Goal: Task Accomplishment & Management: Complete application form

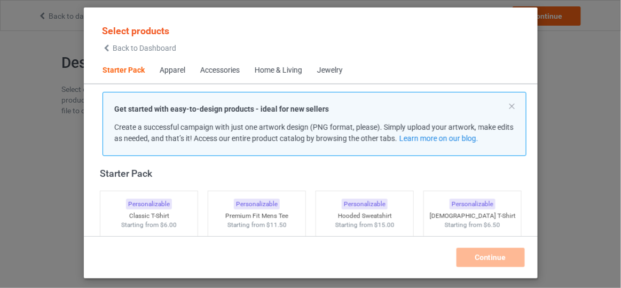
click at [153, 47] on span "Back to Dashboard" at bounding box center [144, 48] width 63 height 9
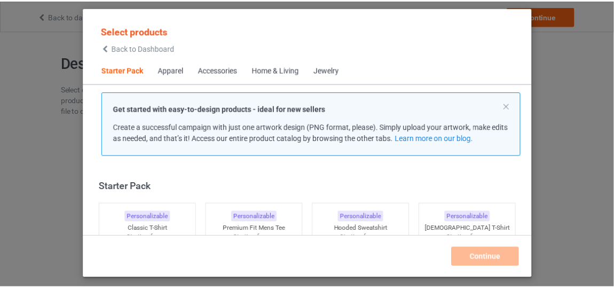
scroll to position [13, 0]
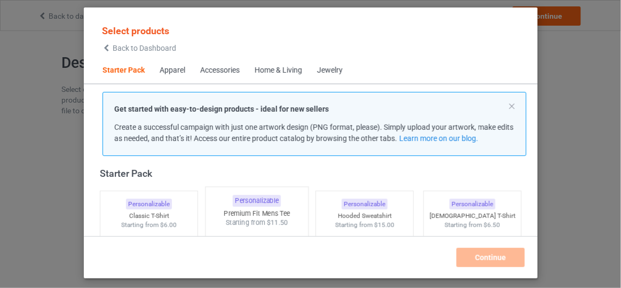
click at [275, 227] on img at bounding box center [256, 289] width 100 height 125
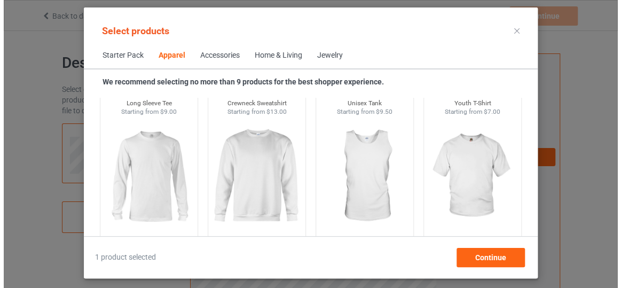
scroll to position [808, 0]
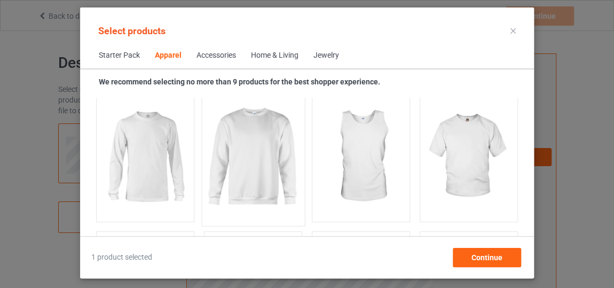
click at [256, 203] on img at bounding box center [253, 156] width 100 height 125
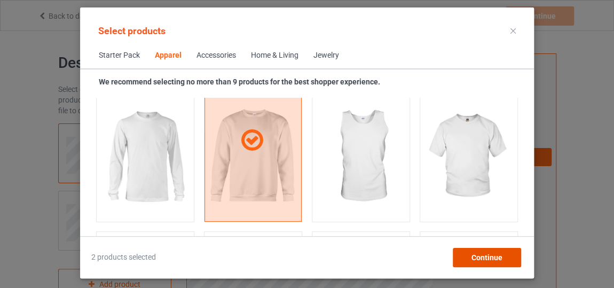
click at [458, 252] on div "Continue" at bounding box center [486, 257] width 68 height 19
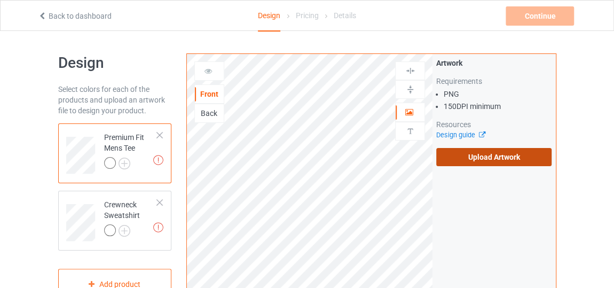
click at [519, 148] on label "Upload Artwork" at bounding box center [493, 157] width 115 height 18
click at [0, 0] on input "Upload Artwork" at bounding box center [0, 0] width 0 height 0
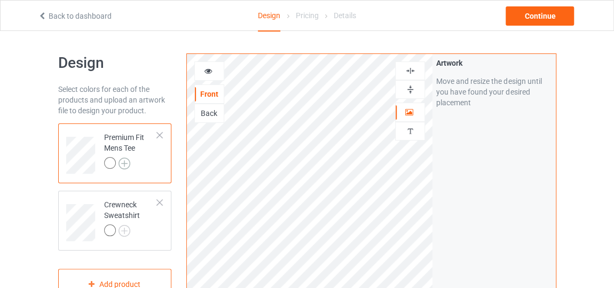
click at [124, 161] on img at bounding box center [124, 163] width 12 height 12
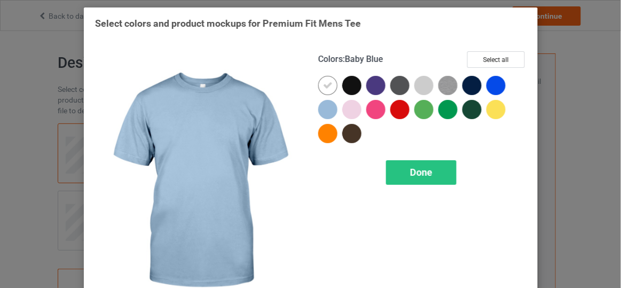
click at [330, 104] on div at bounding box center [327, 109] width 19 height 19
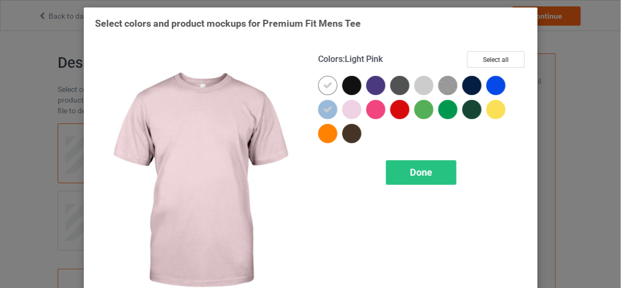
click at [342, 114] on div at bounding box center [351, 109] width 19 height 19
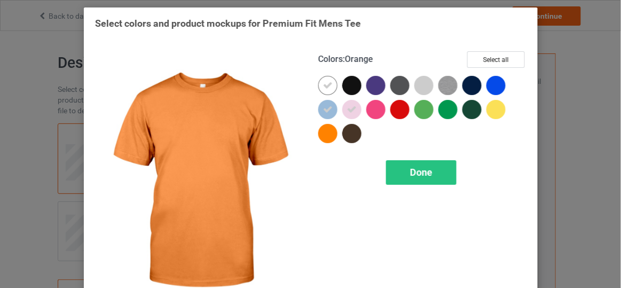
click at [318, 138] on div at bounding box center [327, 133] width 19 height 19
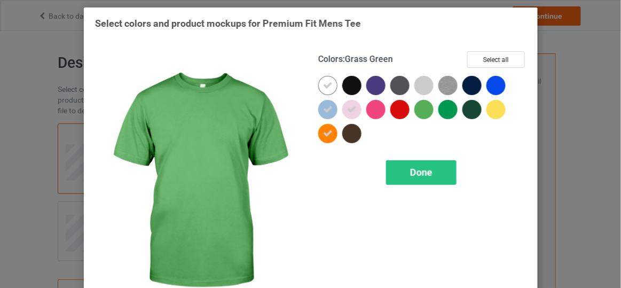
click at [417, 110] on div at bounding box center [423, 109] width 19 height 19
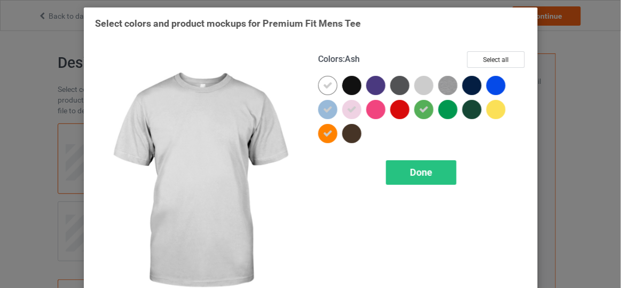
click at [419, 85] on div at bounding box center [423, 85] width 19 height 19
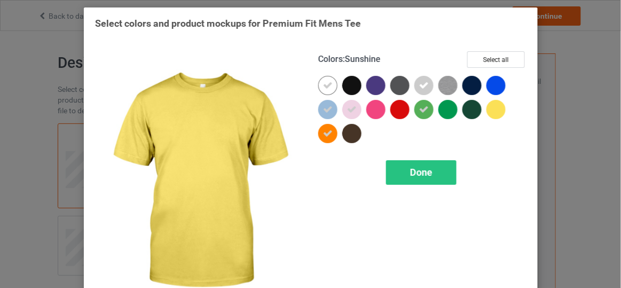
click at [489, 109] on div at bounding box center [495, 109] width 19 height 19
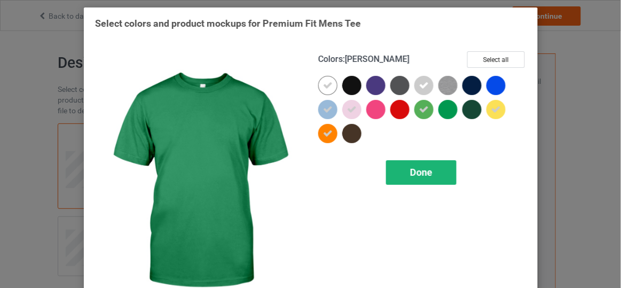
click at [436, 168] on div "Done" at bounding box center [420, 172] width 70 height 25
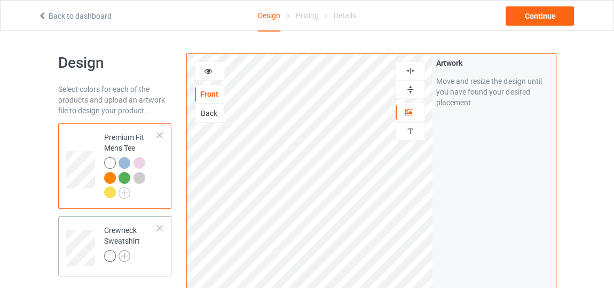
click at [124, 250] on img at bounding box center [124, 256] width 12 height 12
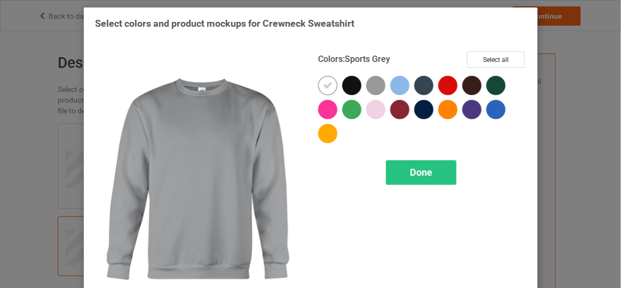
click at [372, 93] on div at bounding box center [375, 85] width 19 height 19
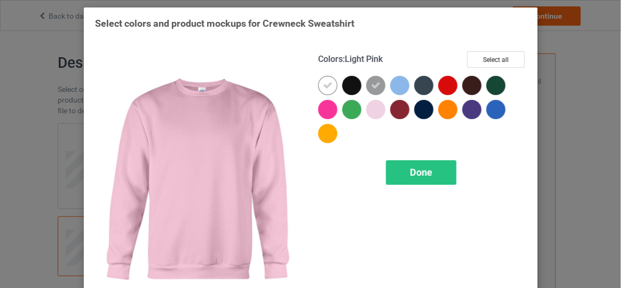
click at [368, 110] on div at bounding box center [375, 109] width 19 height 19
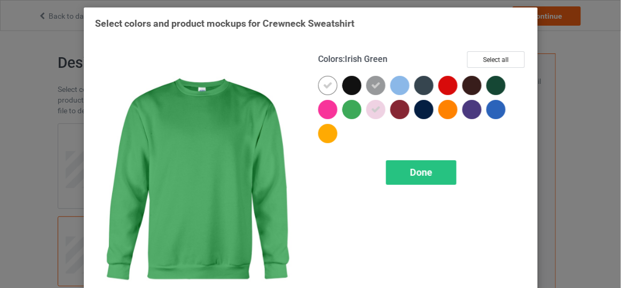
click at [344, 110] on div at bounding box center [351, 109] width 19 height 19
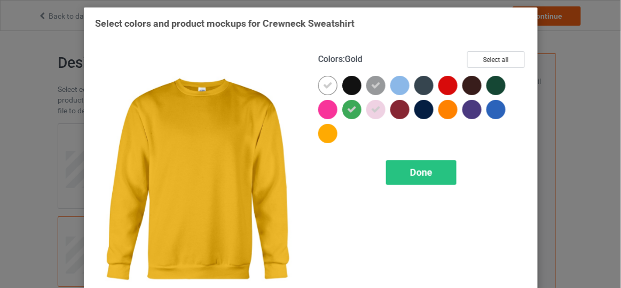
click at [323, 128] on div at bounding box center [327, 133] width 19 height 19
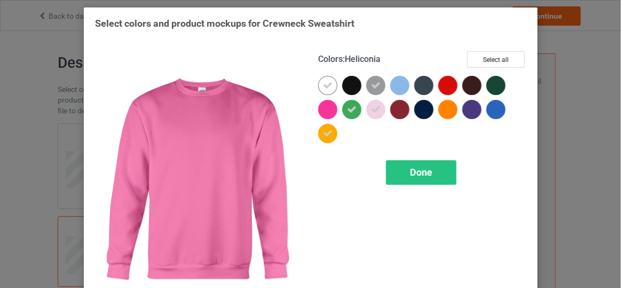
click at [327, 107] on div at bounding box center [327, 109] width 19 height 19
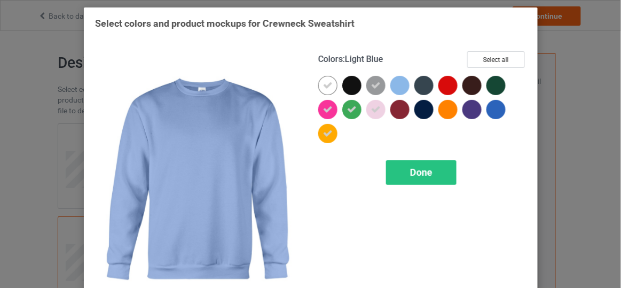
click at [395, 90] on div at bounding box center [399, 85] width 19 height 19
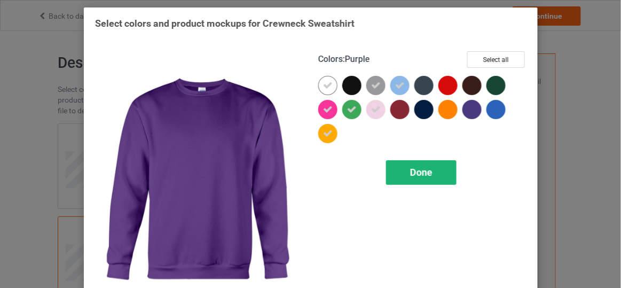
click at [425, 162] on div "Done" at bounding box center [420, 172] width 70 height 25
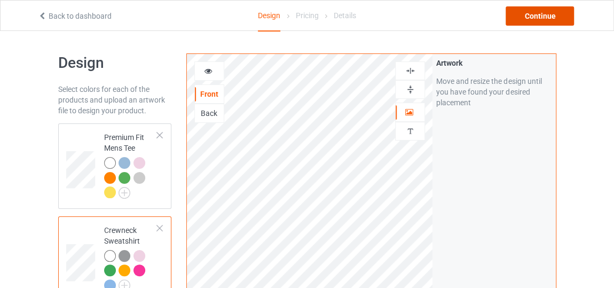
click at [548, 7] on div "Continue" at bounding box center [539, 15] width 68 height 19
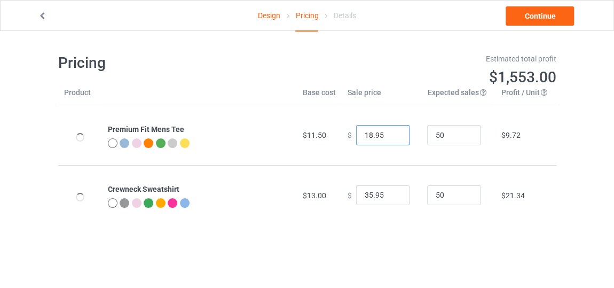
type input "18.95"
click at [391, 137] on input "18.95" at bounding box center [382, 135] width 53 height 20
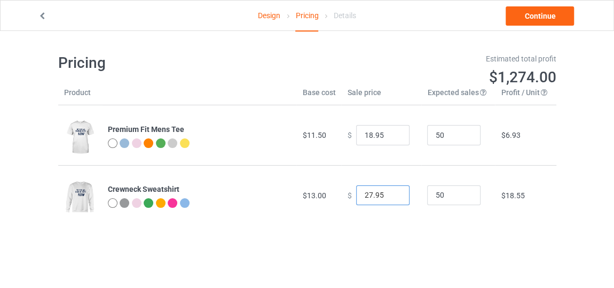
click at [389, 198] on input "27.95" at bounding box center [382, 195] width 53 height 20
click at [389, 198] on input "26.95" at bounding box center [382, 195] width 53 height 20
click at [389, 198] on input "25.95" at bounding box center [382, 195] width 53 height 20
type input "24.95"
click at [389, 198] on input "24.95" at bounding box center [382, 195] width 53 height 20
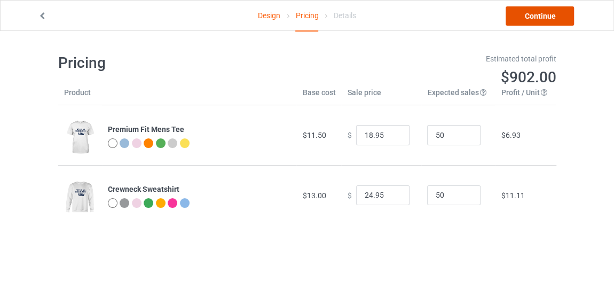
click at [538, 12] on link "Continue" at bounding box center [539, 15] width 68 height 19
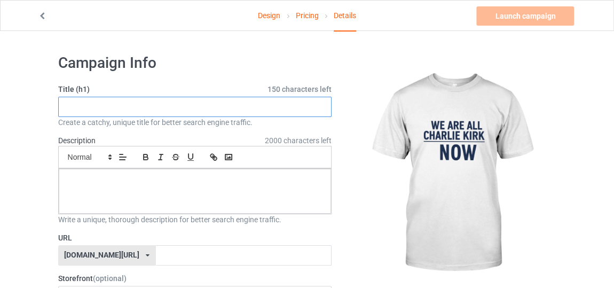
click at [304, 104] on input "text" at bounding box center [195, 107] width 274 height 20
type input "new style memoirs death"
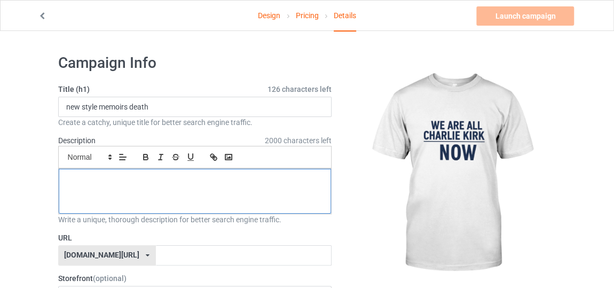
click at [241, 176] on p at bounding box center [195, 181] width 256 height 10
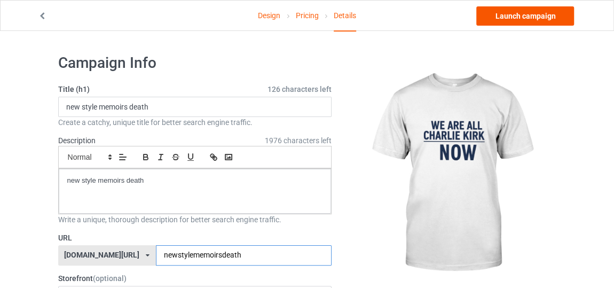
type input "newstylememoirsdeath"
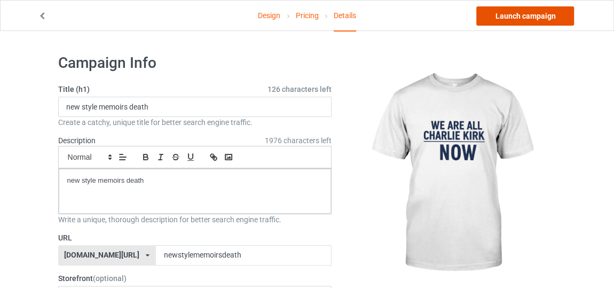
click at [529, 23] on link "Launch campaign" at bounding box center [525, 15] width 98 height 19
